Goal: Information Seeking & Learning: Learn about a topic

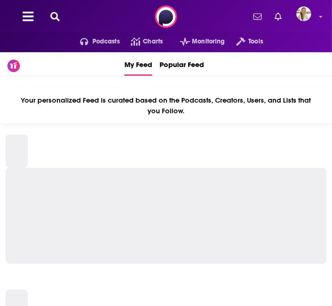
click at [51, 21] on button at bounding box center [55, 17] width 15 height 11
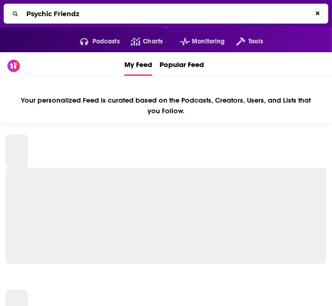
type input "Psychic Friendz"
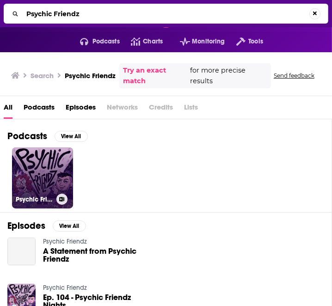
click at [49, 166] on link "Psychic Friendz" at bounding box center [42, 178] width 61 height 61
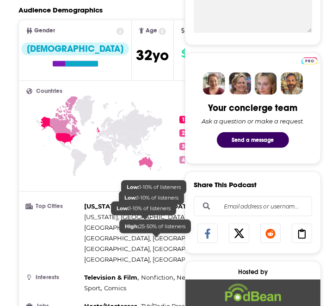
scroll to position [366, 0]
